Goal: Task Accomplishment & Management: Manage account settings

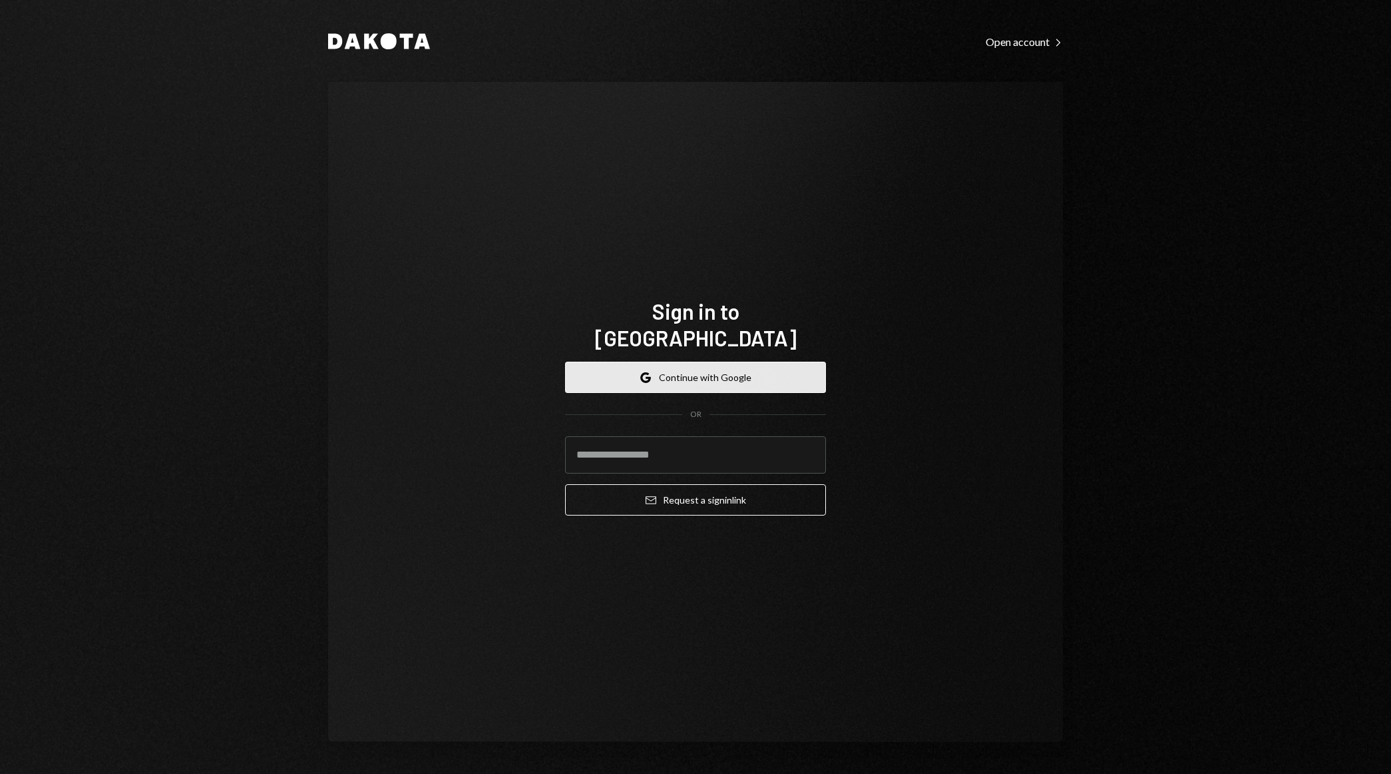
click at [686, 376] on button "Google Continue with Google" at bounding box center [695, 376] width 261 height 31
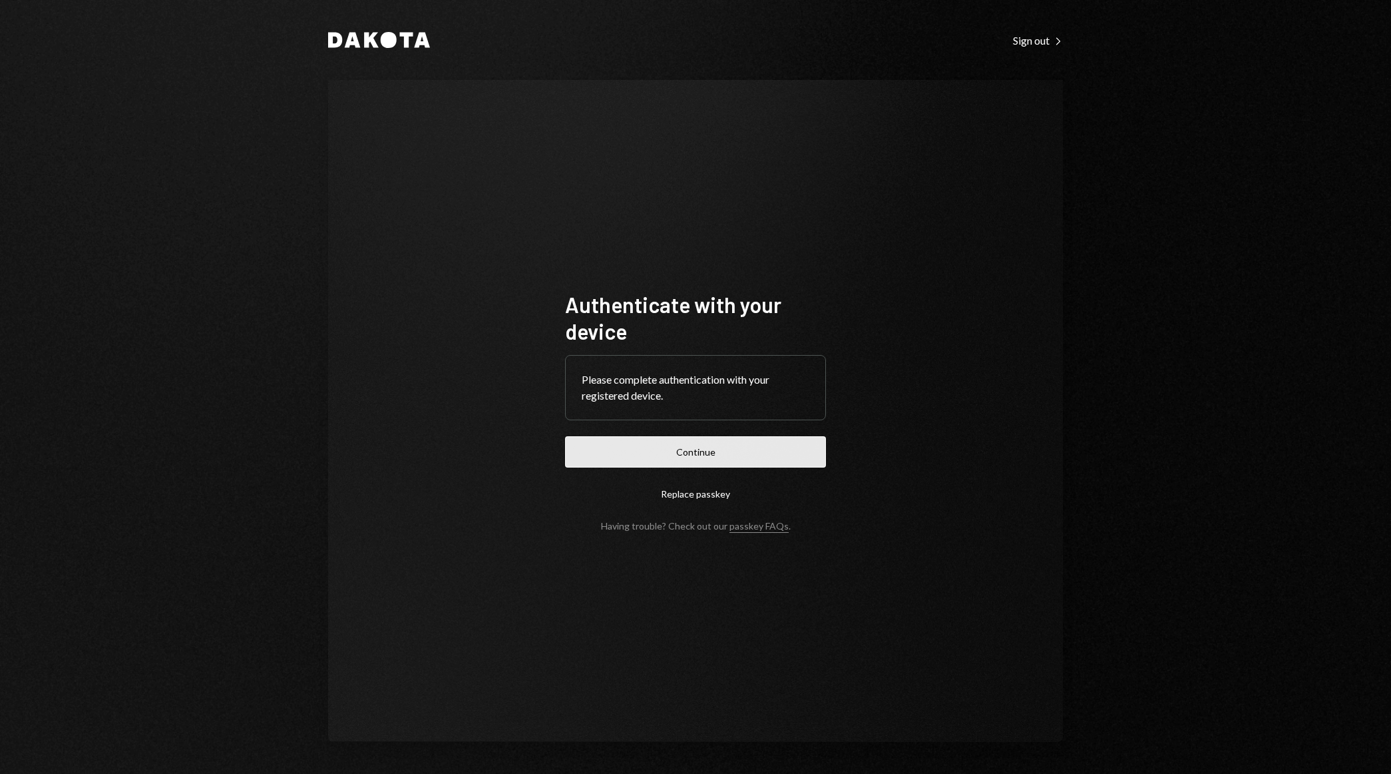
click at [730, 456] on button "Continue" at bounding box center [695, 451] width 261 height 31
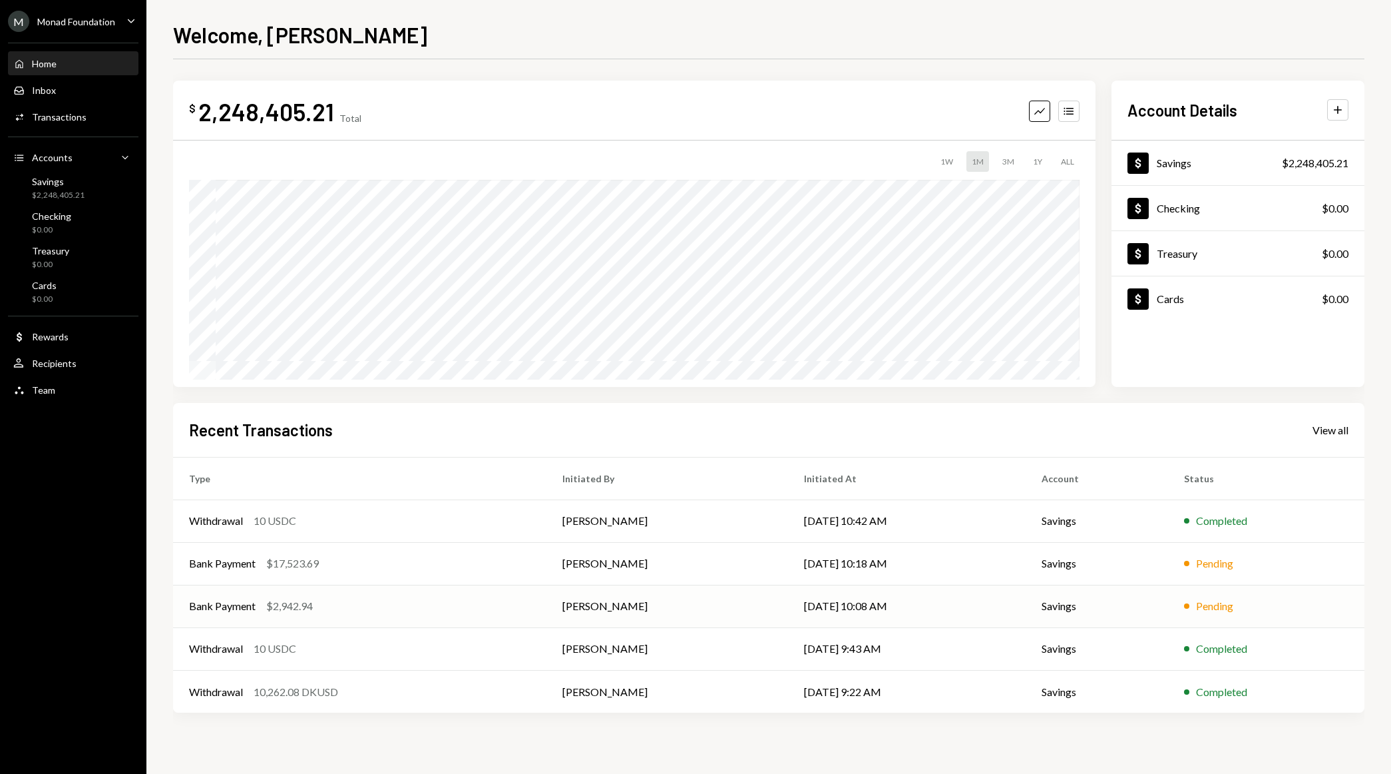
click at [425, 605] on div "Bank Payment $2,942.94" at bounding box center [359, 606] width 341 height 16
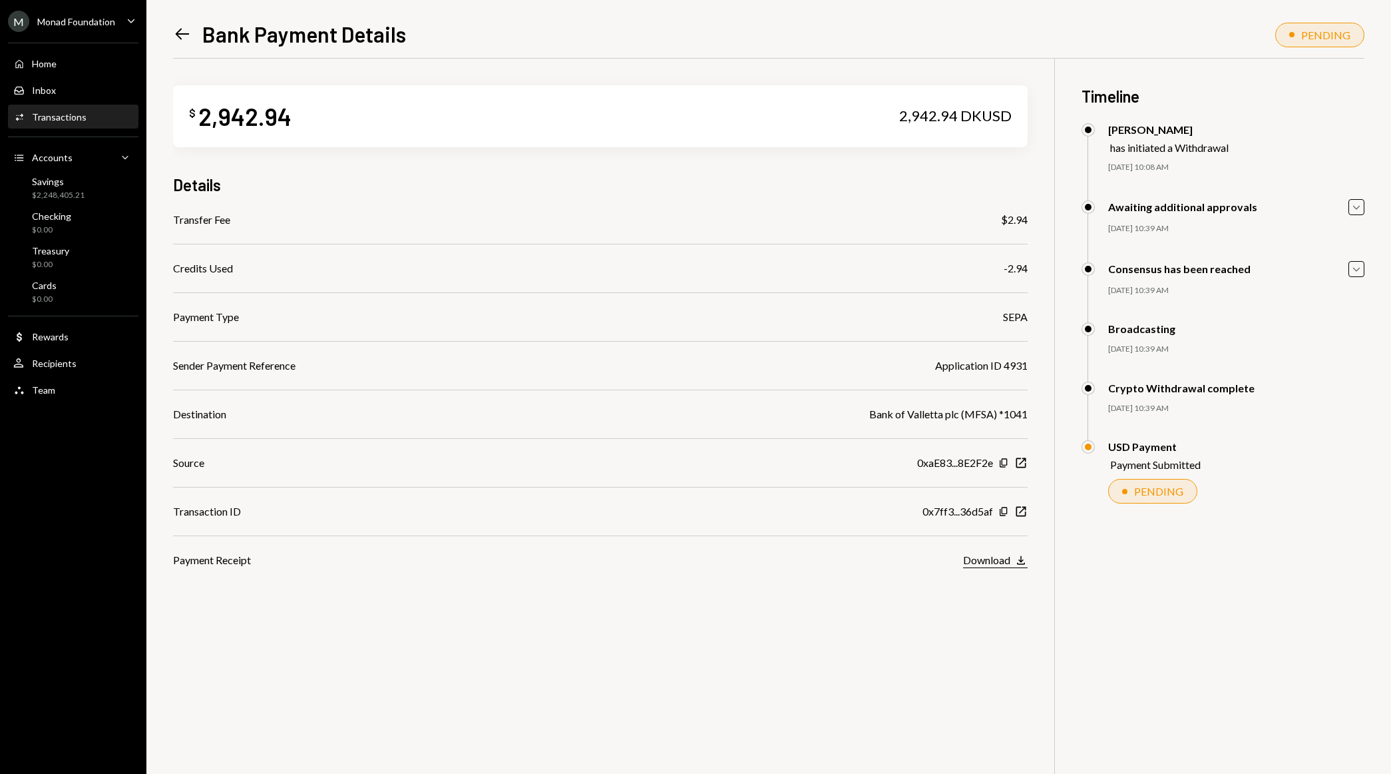
click at [1001, 557] on div "Download" at bounding box center [986, 559] width 47 height 13
click at [51, 66] on div "Home" at bounding box center [44, 63] width 25 height 11
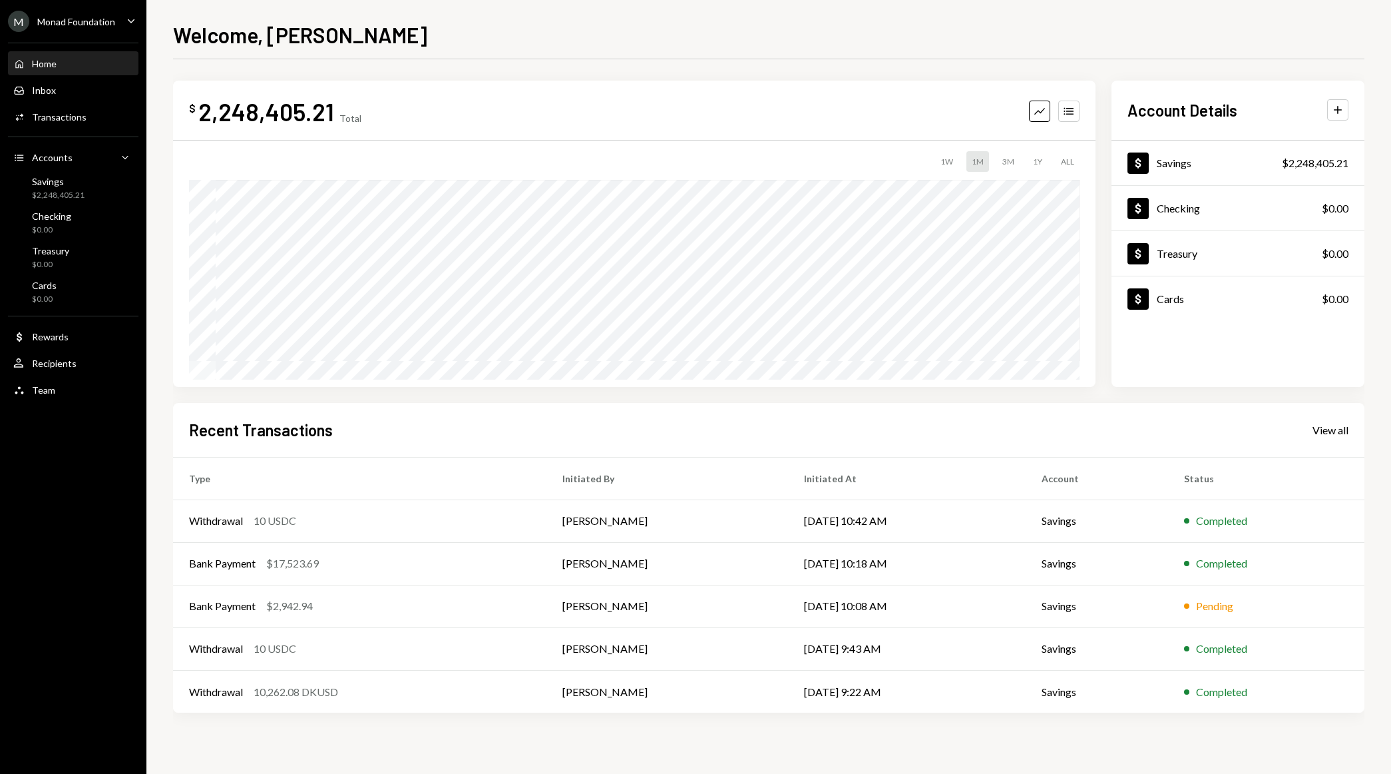
click at [130, 60] on div "Home Home" at bounding box center [73, 64] width 120 height 12
